Goal: Information Seeking & Learning: Learn about a topic

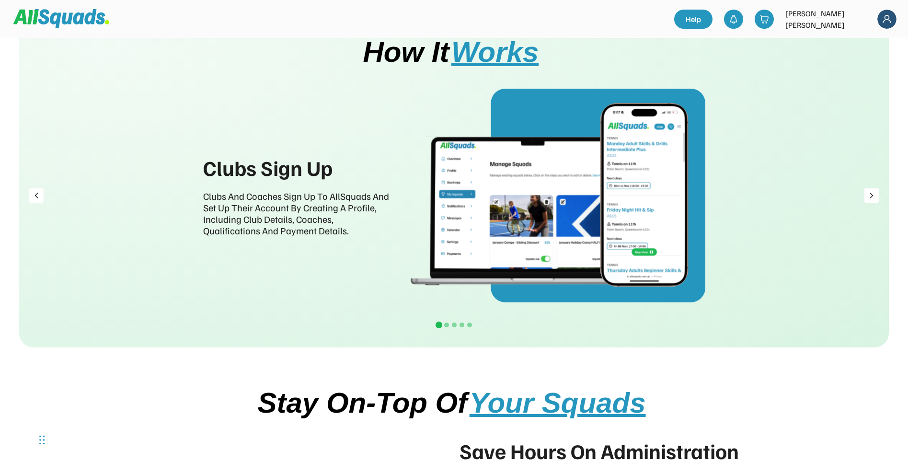
scroll to position [1113, 0]
click at [446, 322] on div at bounding box center [446, 324] width 5 height 5
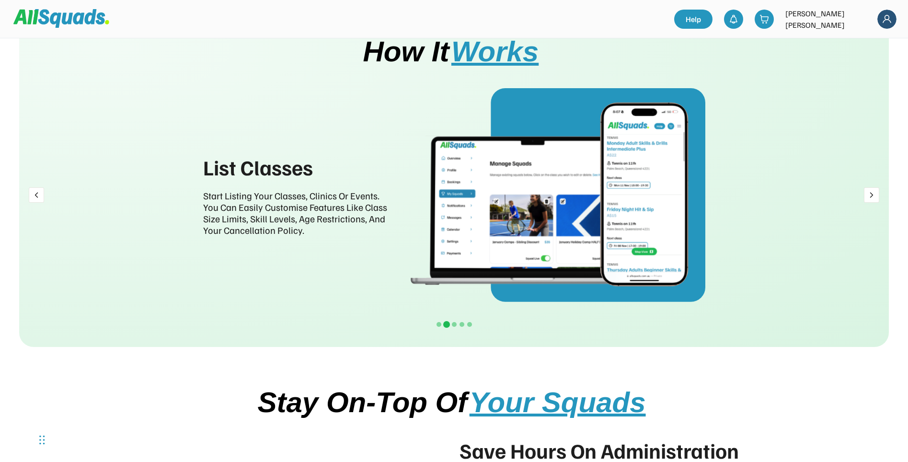
click at [457, 324] on div at bounding box center [454, 324] width 8 height 7
click at [455, 324] on div at bounding box center [454, 324] width 5 height 5
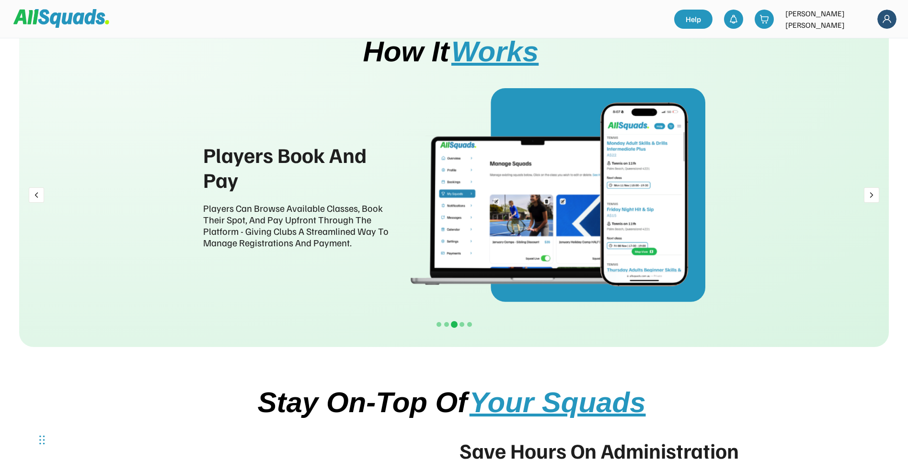
click at [461, 323] on div at bounding box center [462, 324] width 5 height 5
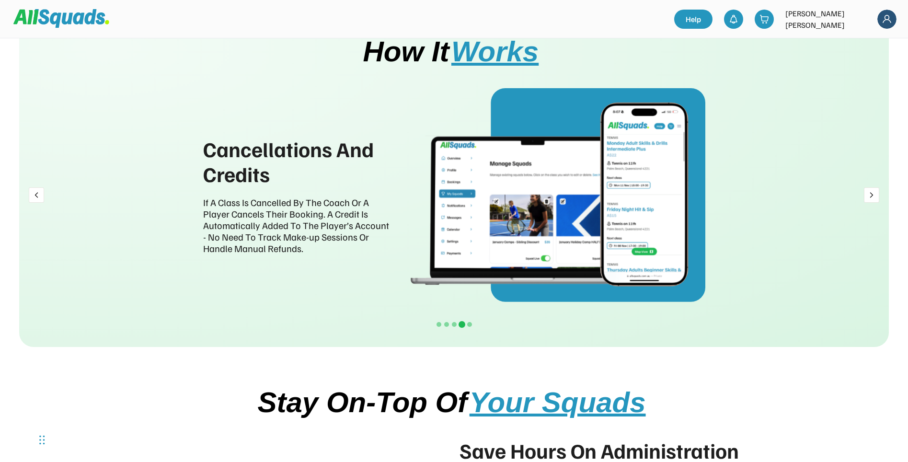
click at [465, 323] on div at bounding box center [462, 324] width 7 height 7
click at [468, 323] on div at bounding box center [469, 324] width 5 height 5
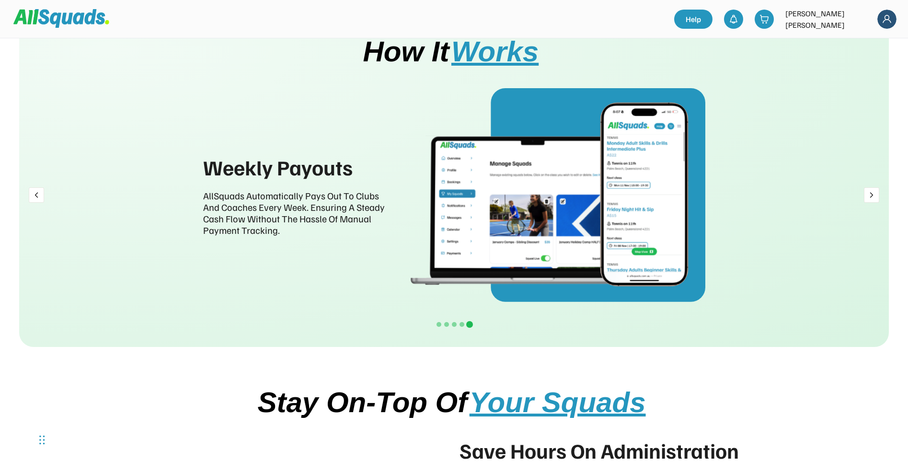
click at [440, 234] on img at bounding box center [558, 195] width 295 height 214
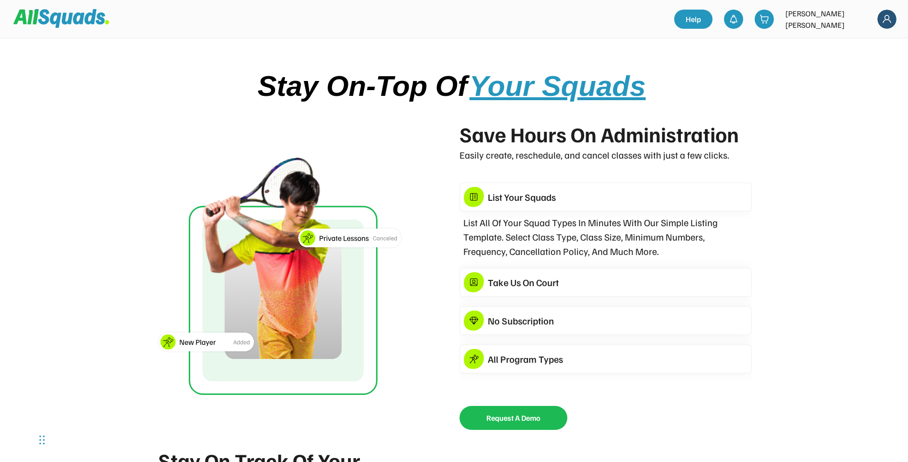
scroll to position [1440, 0]
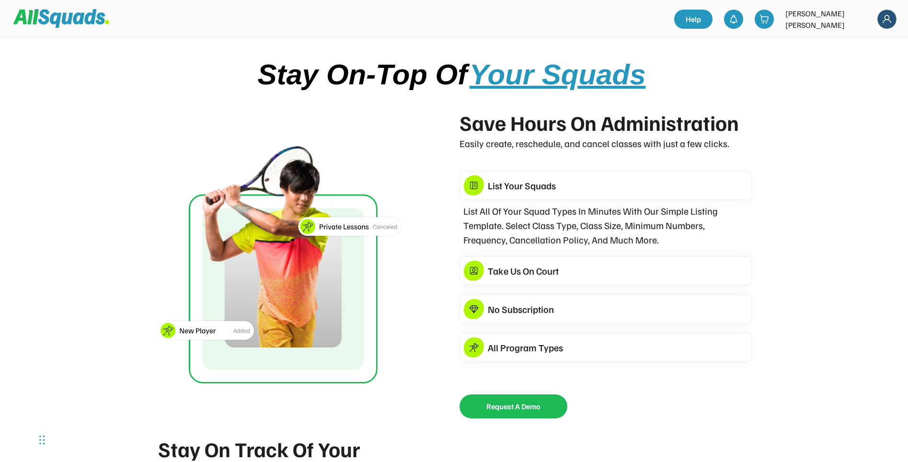
click at [506, 266] on div "Take Us On Court" at bounding box center [618, 271] width 260 height 14
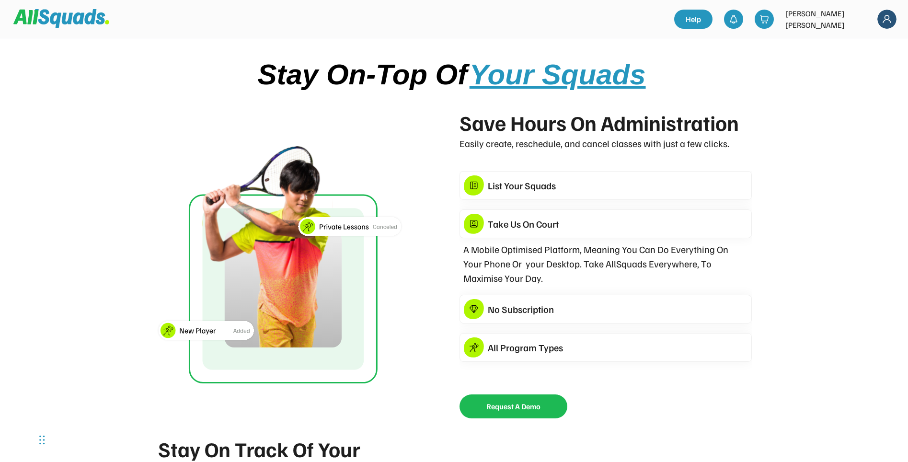
click at [502, 306] on div "No Subscription" at bounding box center [618, 309] width 260 height 14
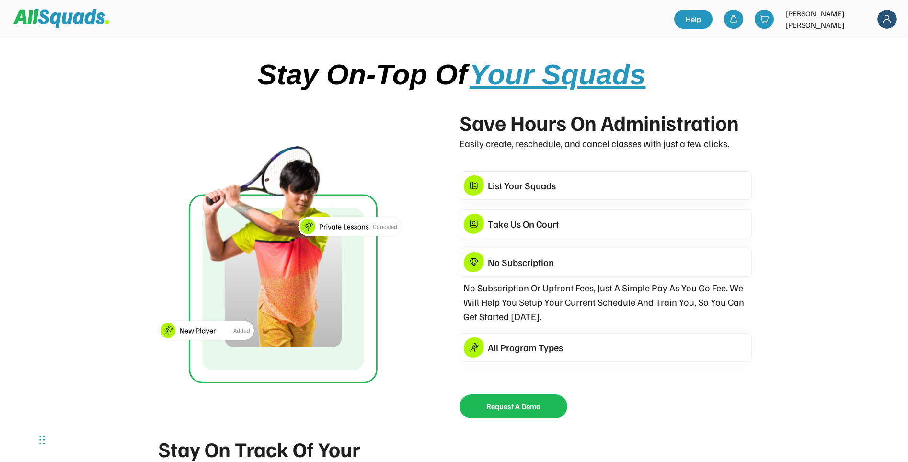
click at [502, 340] on div "All Program Types" at bounding box center [618, 347] width 260 height 14
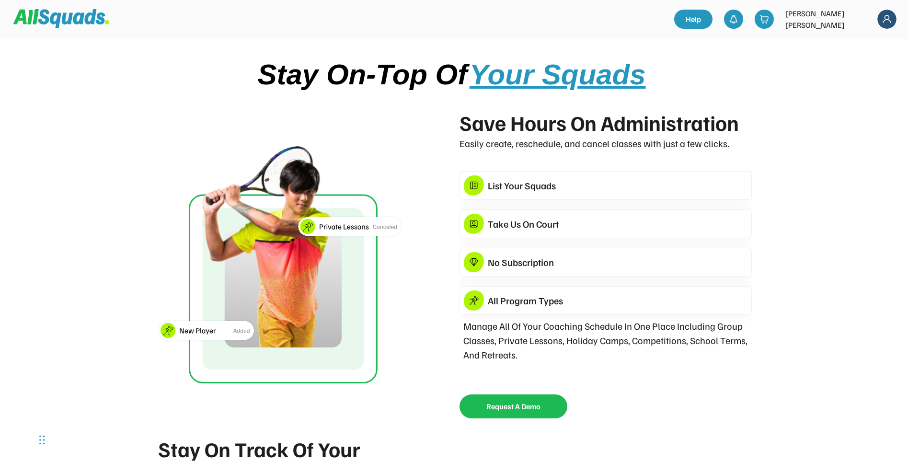
click at [440, 288] on div "Save Hours On Administration Easily create, reschedule, and cancel classes with…" at bounding box center [454, 264] width 633 height 307
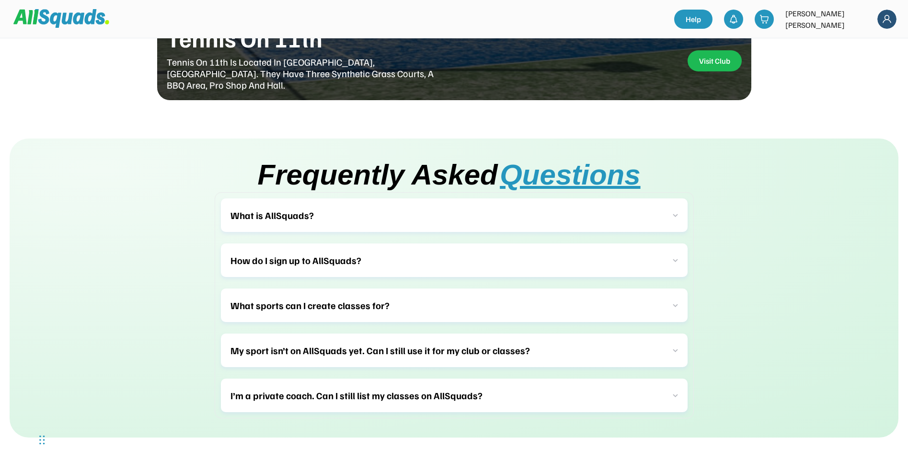
scroll to position [2784, 0]
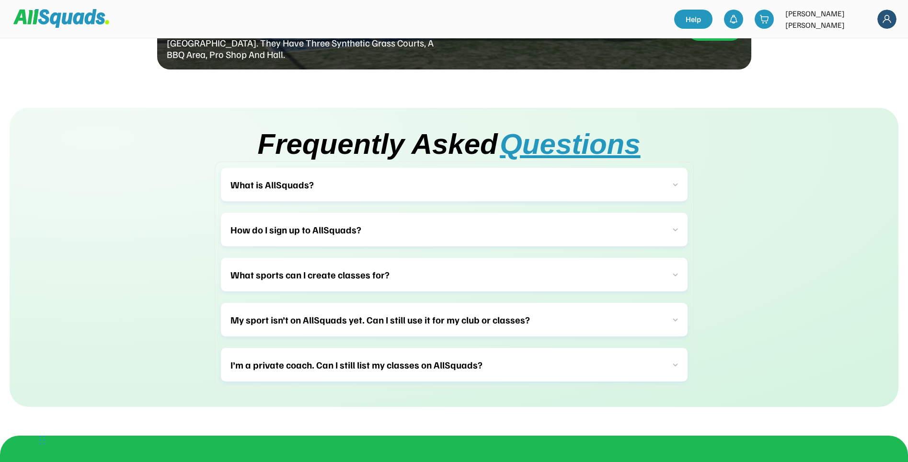
click at [427, 258] on div "What sports can I create classes for?" at bounding box center [454, 275] width 467 height 34
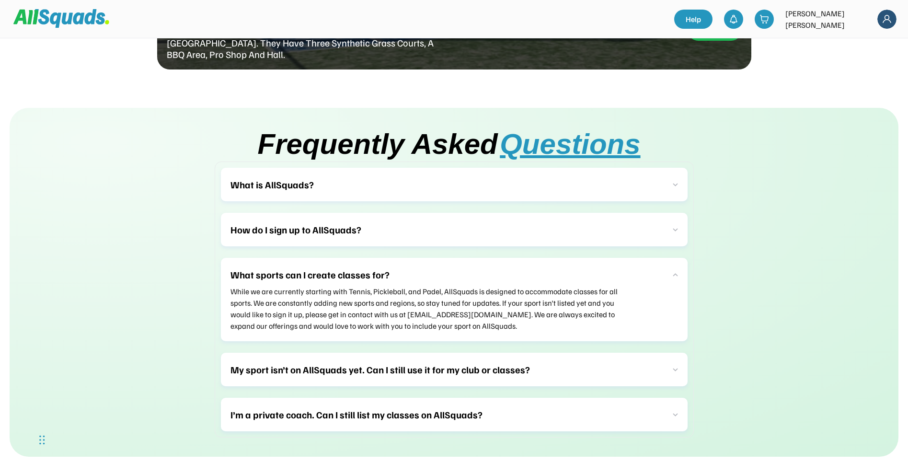
click at [427, 258] on div "What sports can I create classes for? While we are currently starting with Tenn…" at bounding box center [454, 299] width 467 height 83
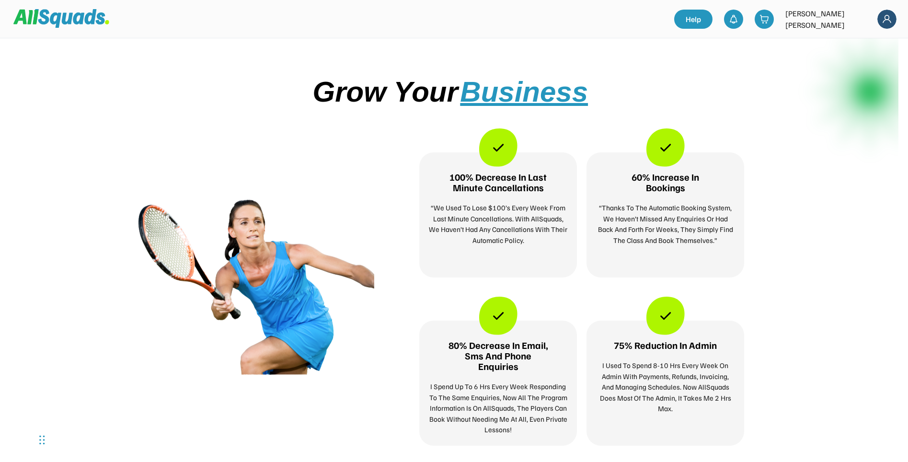
scroll to position [567, 0]
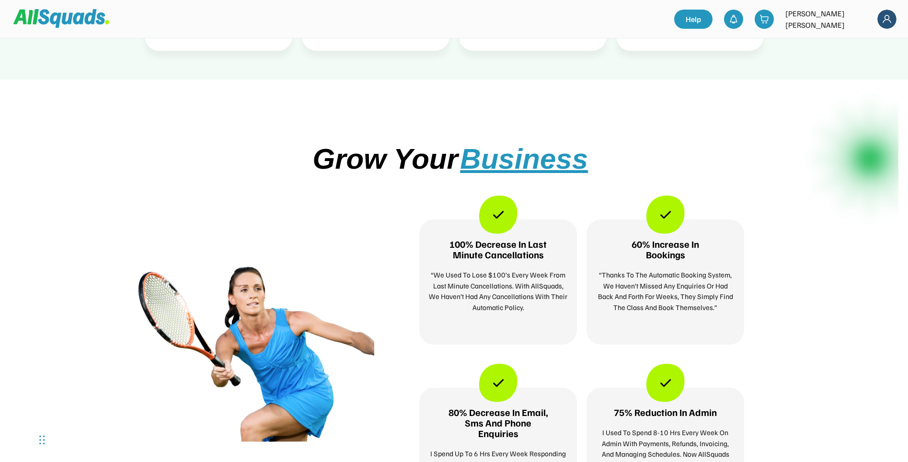
click at [404, 333] on div "100% Decrease In Last Minute Cancellations “We Used To Lose $100’s Every Week F…" at bounding box center [581, 270] width 377 height 149
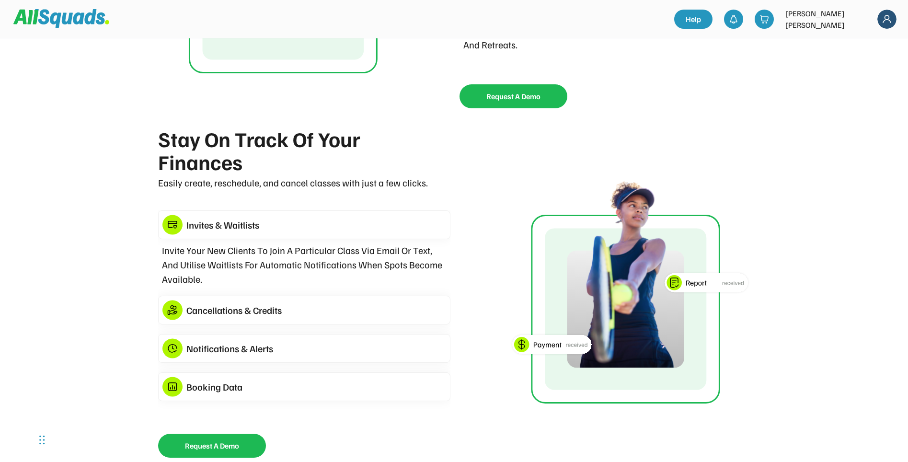
scroll to position [1751, 0]
click at [355, 302] on div "Cancellations & Credits" at bounding box center [316, 309] width 260 height 14
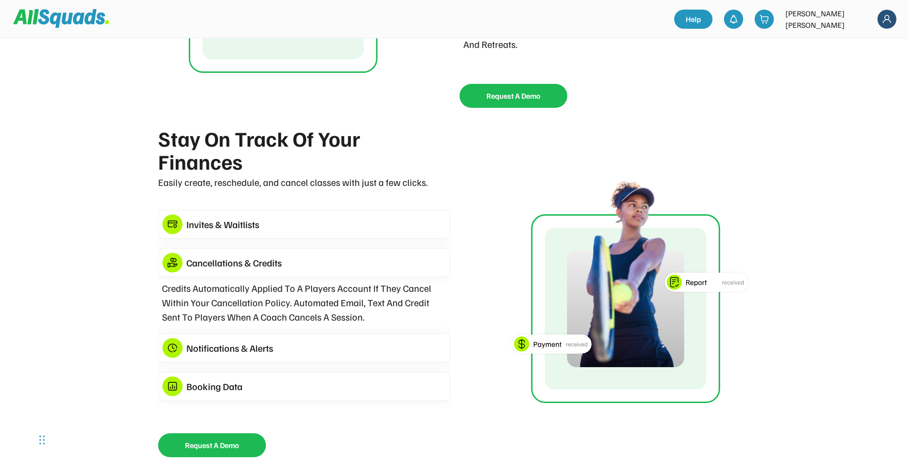
click at [355, 348] on div "Notifications & Alerts" at bounding box center [316, 348] width 260 height 14
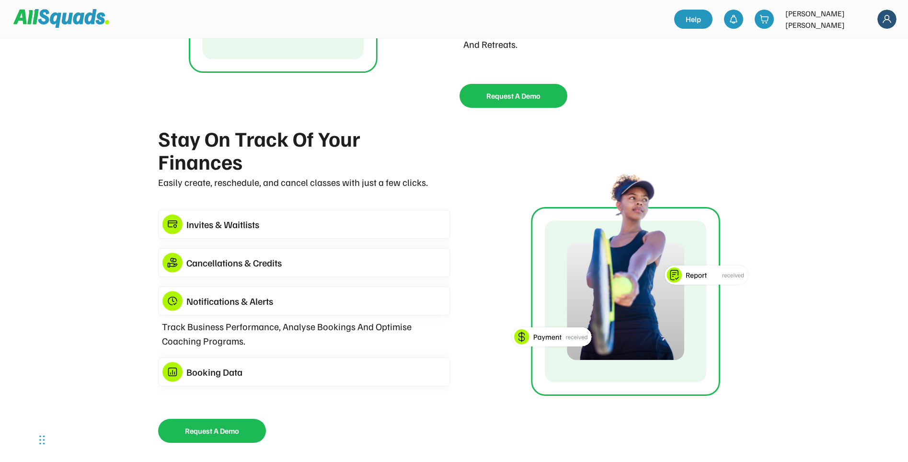
click at [483, 267] on div "Stay On Track Of Your Finances Easily create, reschedule, and cancel classes wi…" at bounding box center [454, 285] width 633 height 316
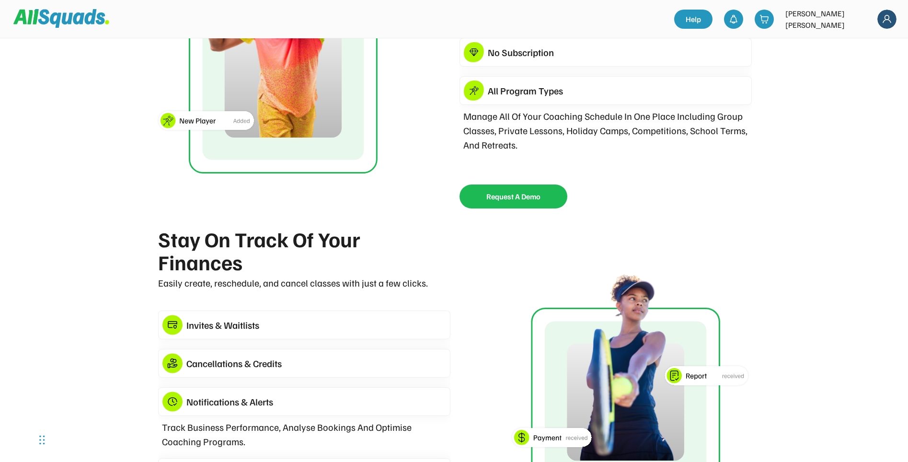
scroll to position [1379, 0]
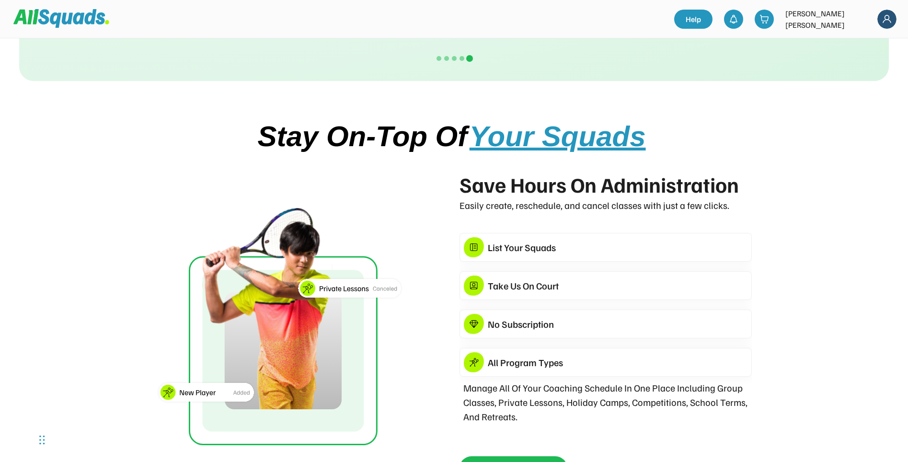
click at [516, 151] on span "Your Squads" at bounding box center [558, 136] width 176 height 32
click at [471, 183] on div "Save Hours On Administration" at bounding box center [600, 184] width 281 height 23
click at [430, 179] on div "Save Hours On Administration Easily create, reschedule, and cancel classes with…" at bounding box center [454, 326] width 633 height 307
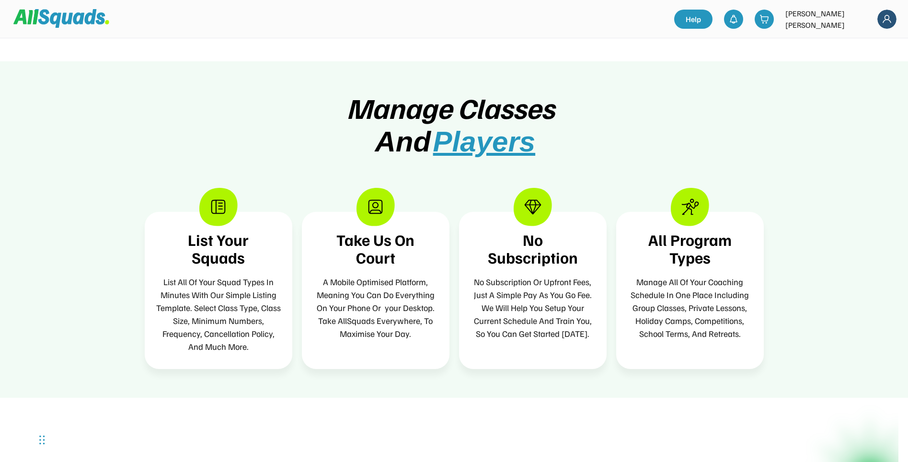
scroll to position [250, 0]
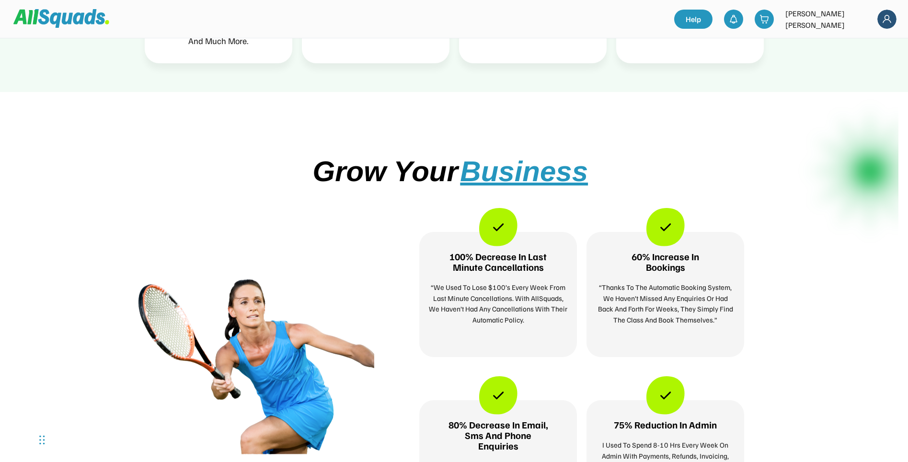
scroll to position [648, 0]
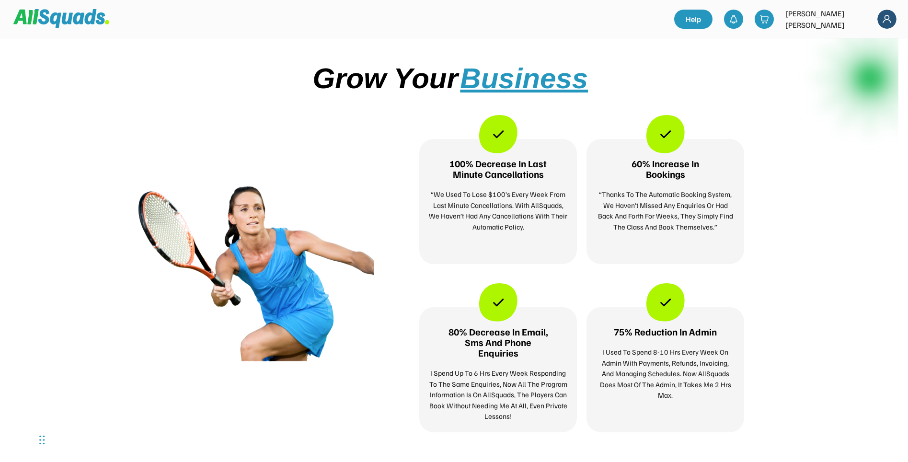
click at [465, 333] on div "80% Decrease In Email, Sms And Phone Enquiries" at bounding box center [498, 342] width 107 height 32
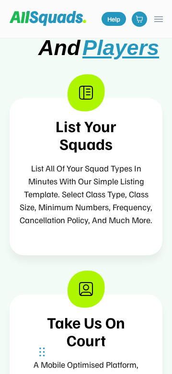
scroll to position [461, 0]
